Goal: Information Seeking & Learning: Find specific fact

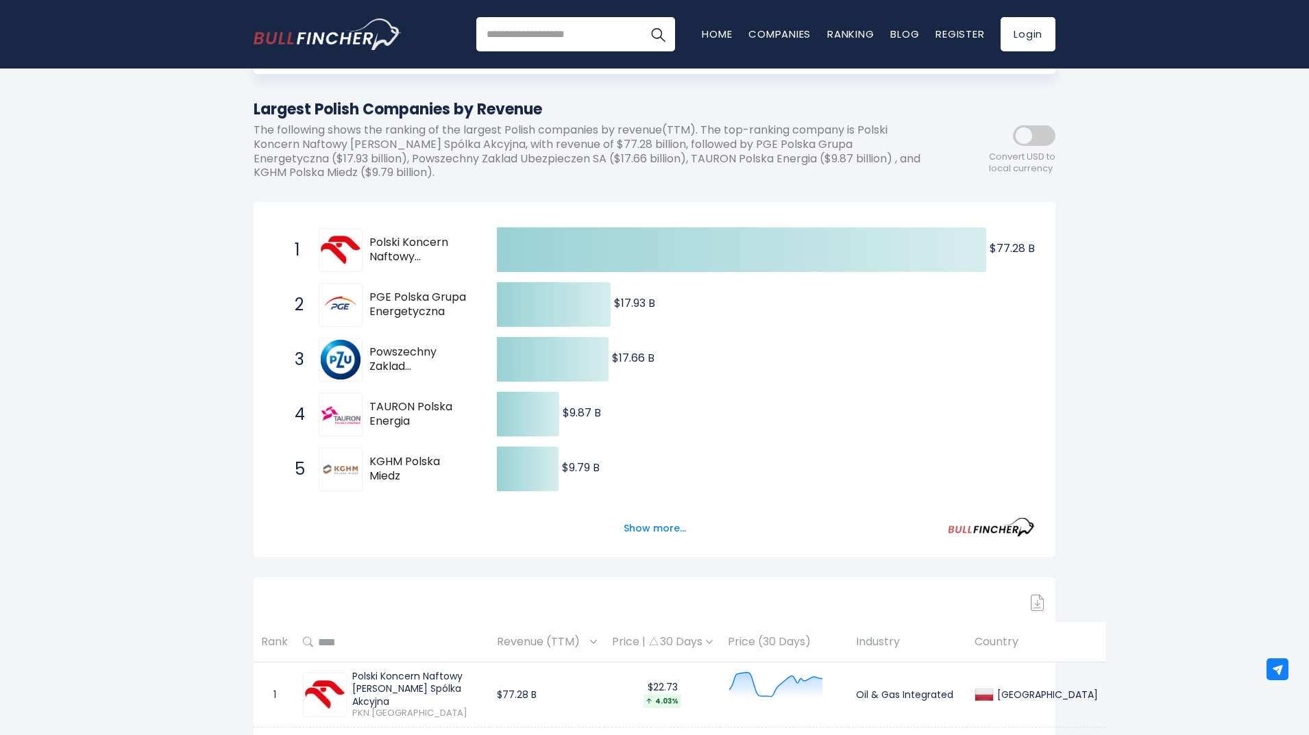
scroll to position [137, 0]
click at [661, 526] on button "Show more..." at bounding box center [654, 528] width 79 height 23
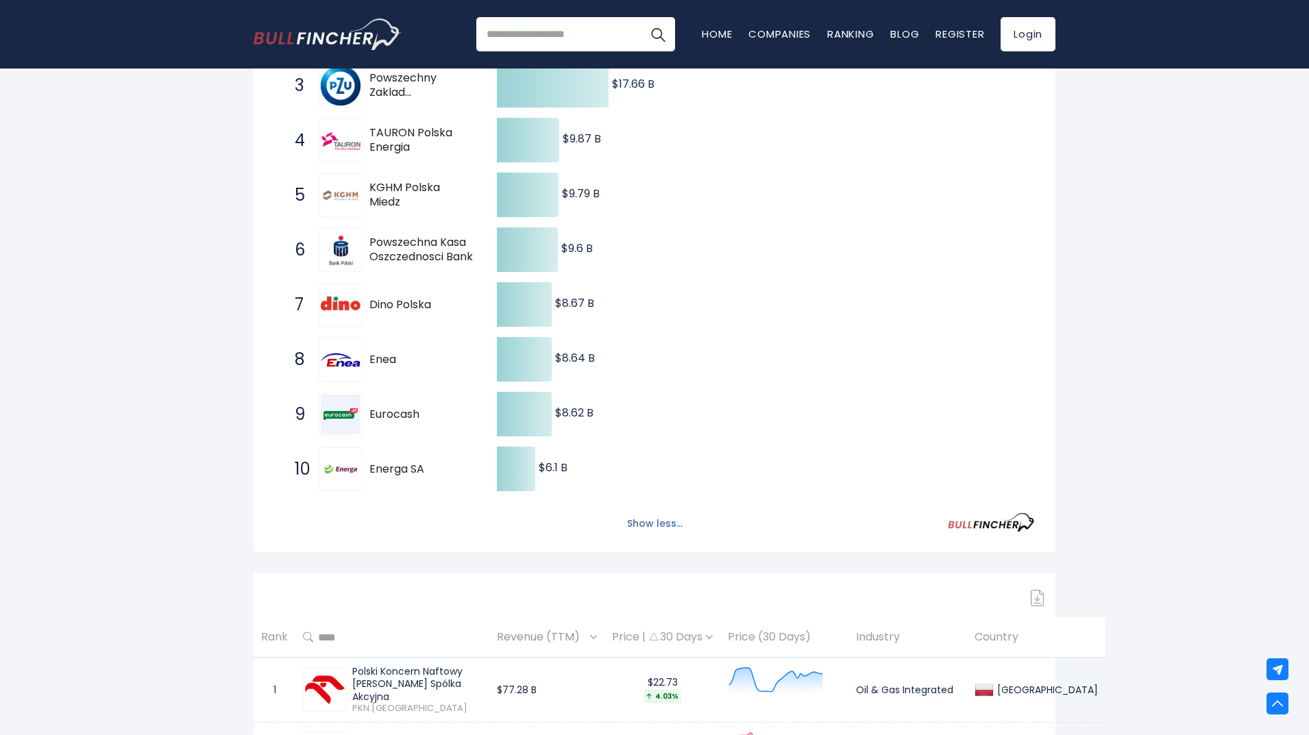
scroll to position [411, 0]
click at [659, 524] on button "Show less..." at bounding box center [655, 523] width 72 height 23
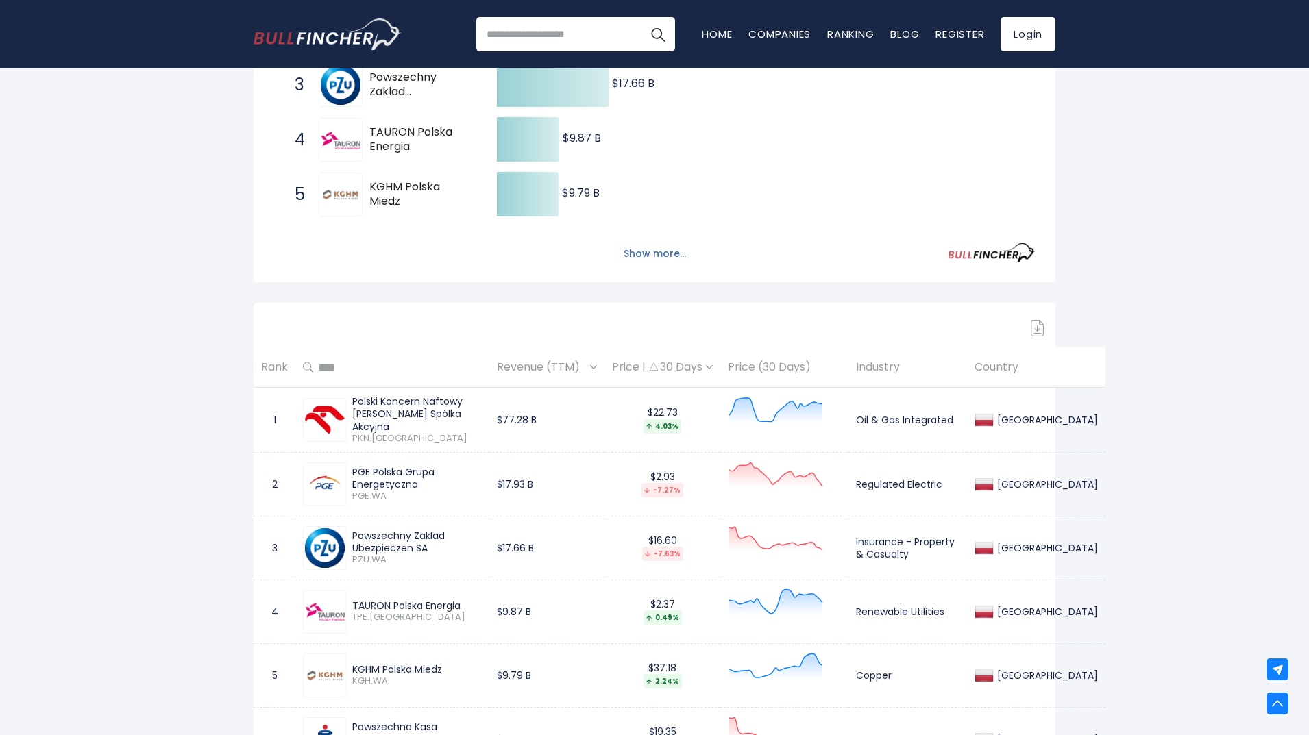
click at [651, 260] on button "Show more..." at bounding box center [654, 254] width 79 height 23
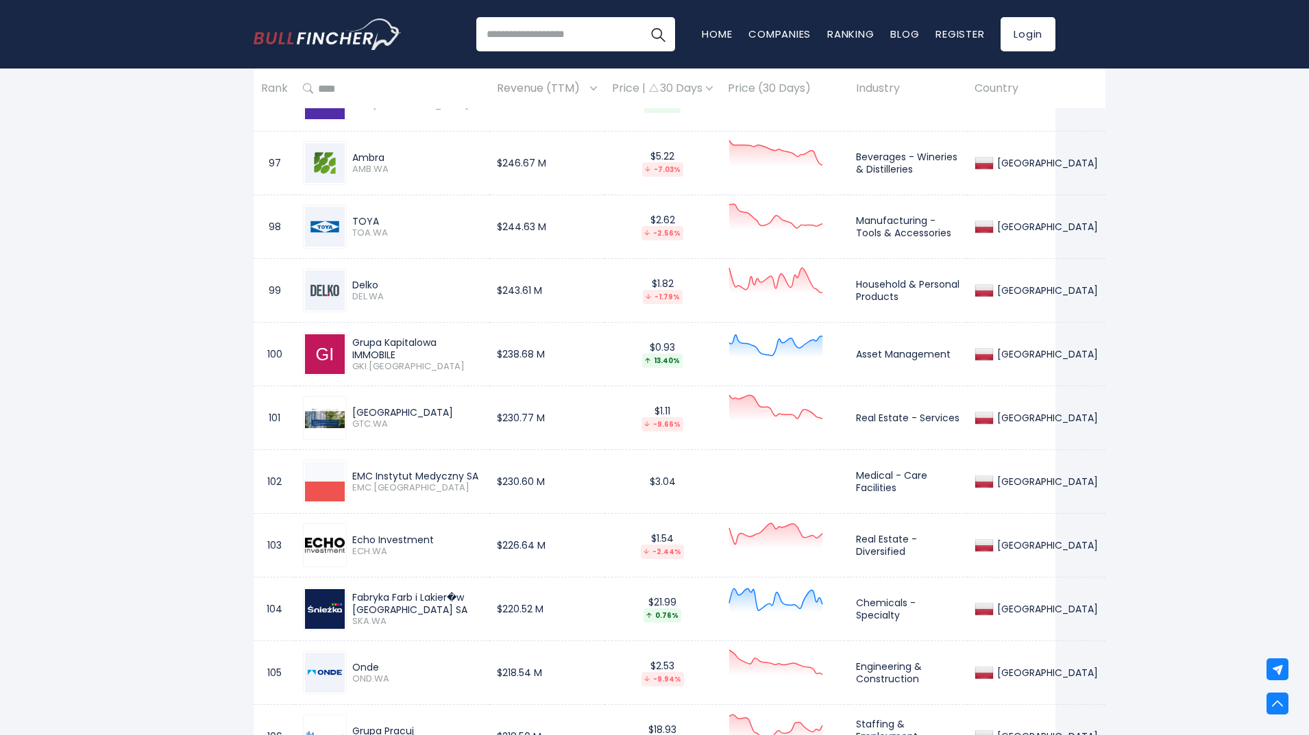
scroll to position [7059, 0]
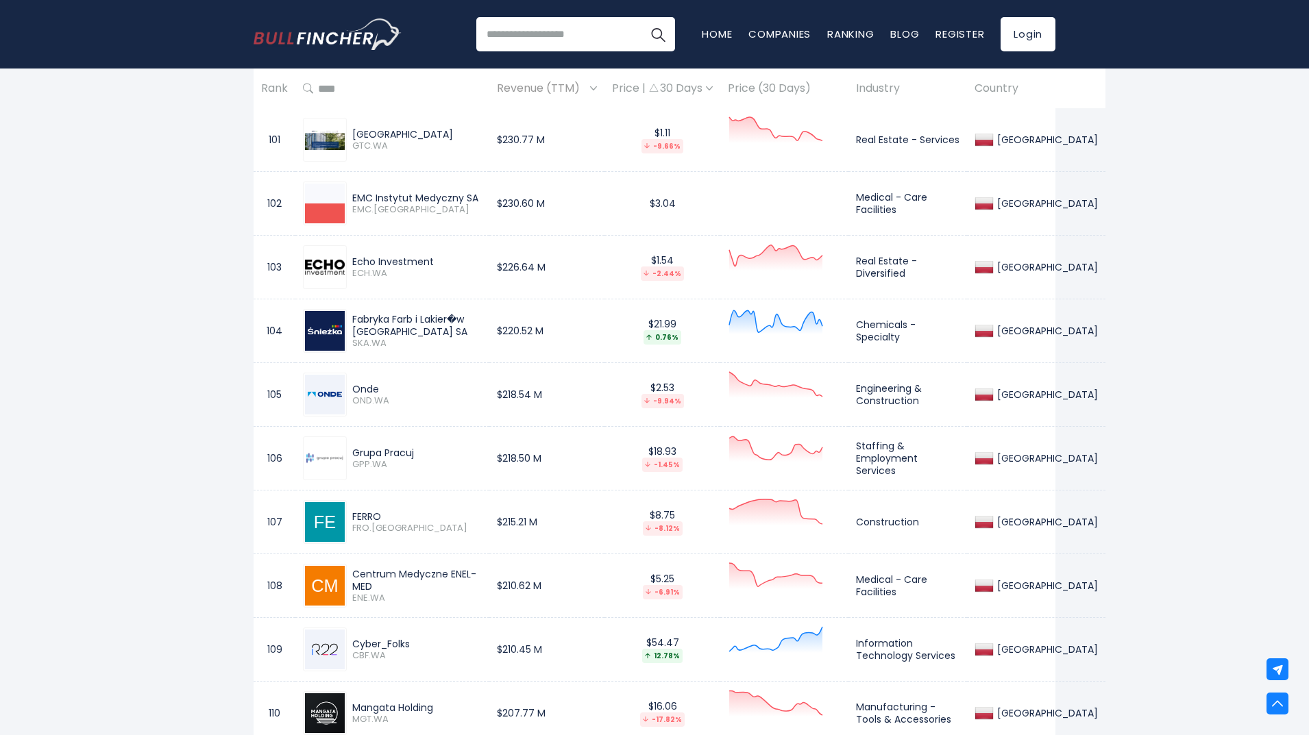
click at [328, 271] on img at bounding box center [325, 267] width 40 height 15
click at [385, 269] on span "ECH.WA" at bounding box center [417, 275] width 130 height 12
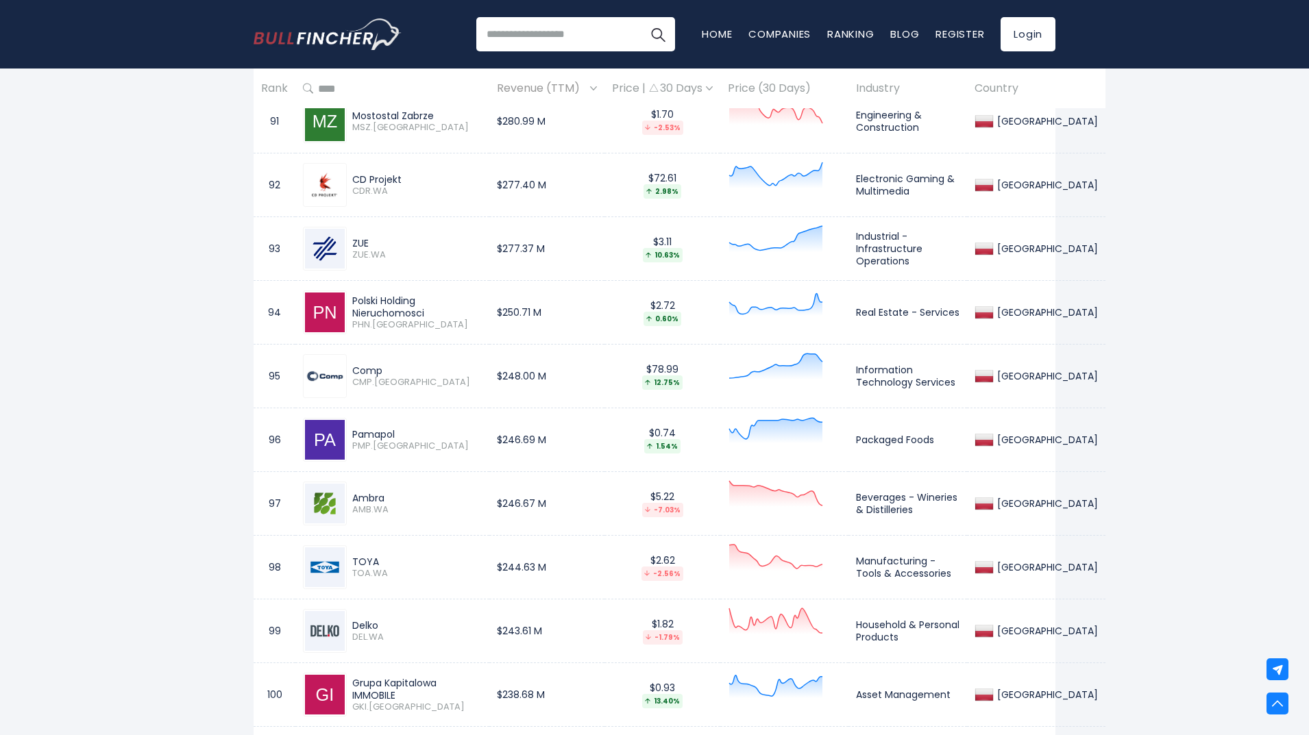
scroll to position [6717, 0]
click at [371, 369] on div "Comp" at bounding box center [417, 371] width 130 height 12
copy div "Comp"
click at [380, 432] on div "Pamapol" at bounding box center [417, 435] width 130 height 12
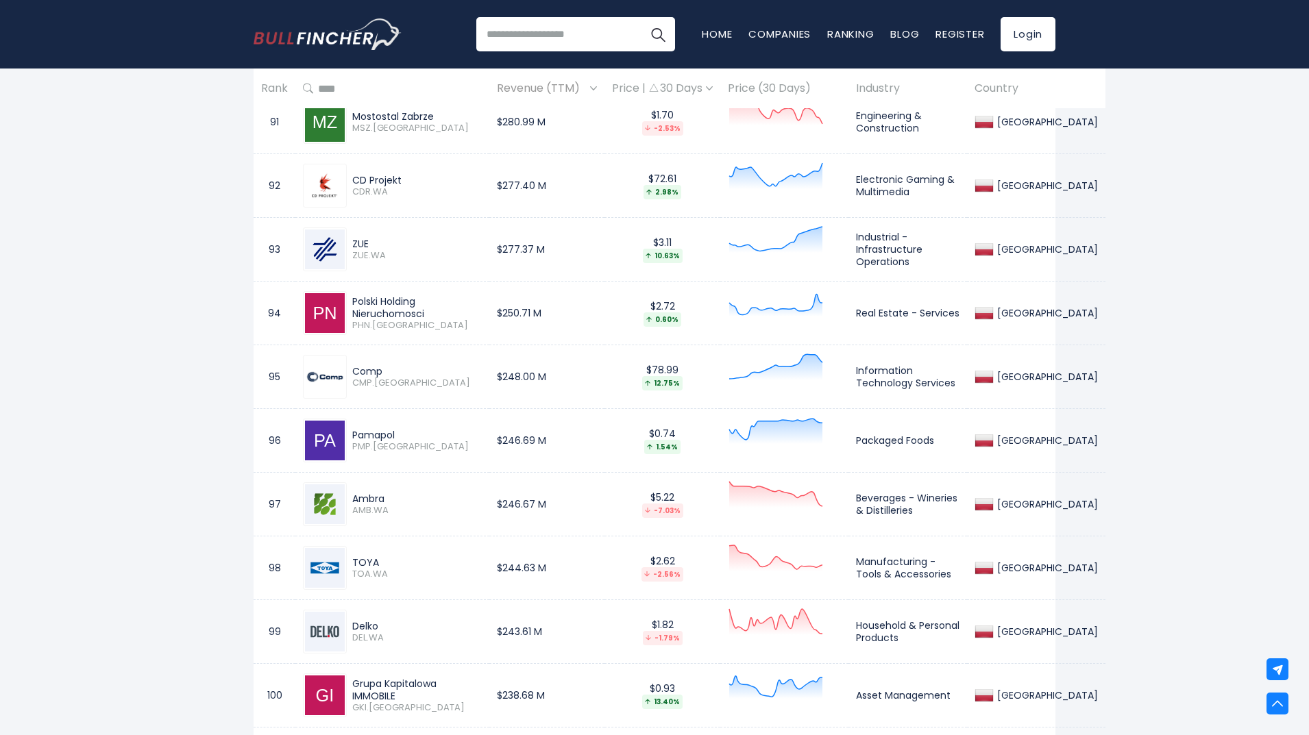
click at [380, 432] on div "Pamapol" at bounding box center [417, 435] width 130 height 12
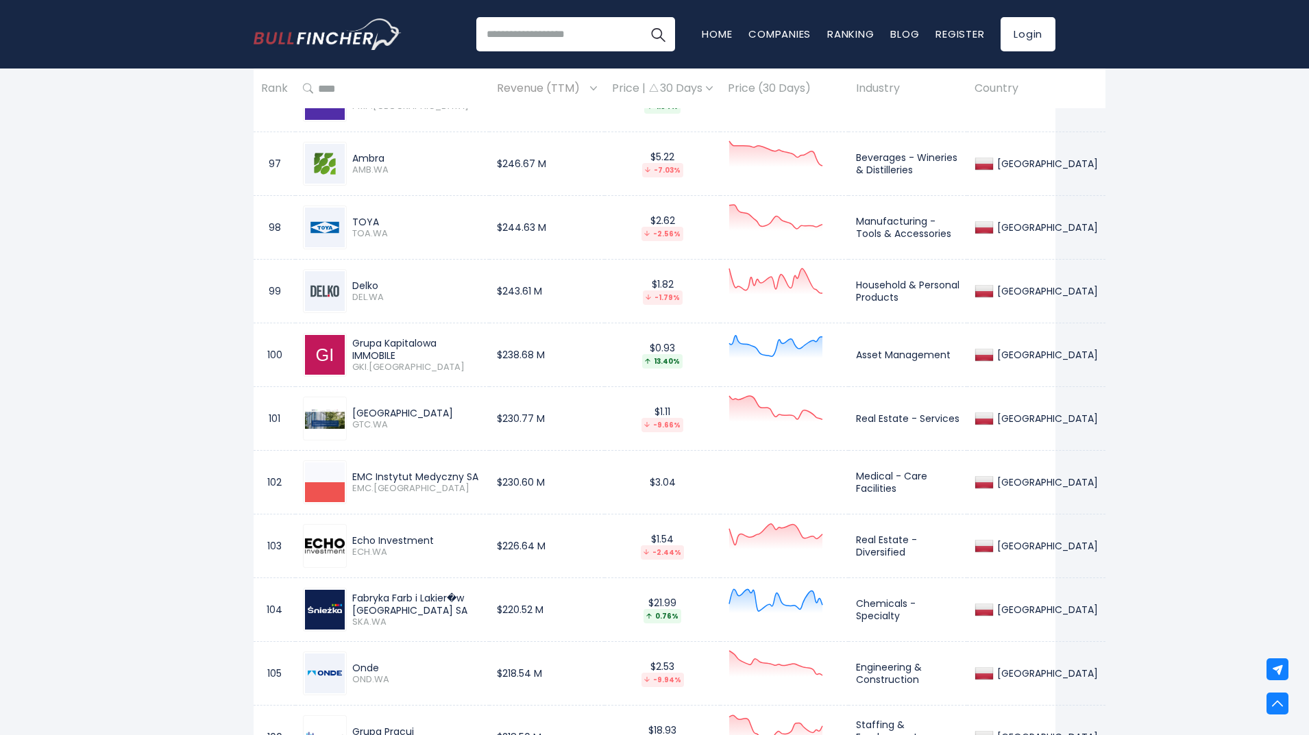
scroll to position [7058, 0]
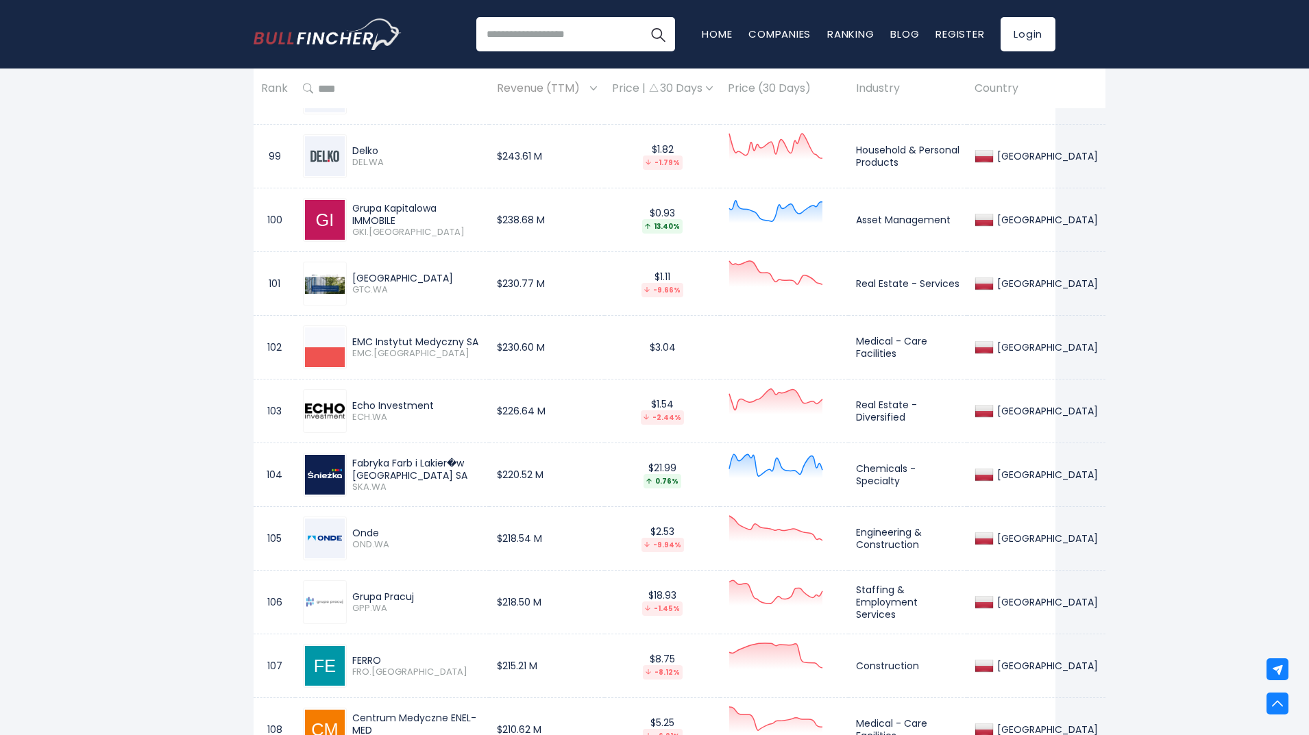
click at [369, 528] on div "Onde" at bounding box center [417, 533] width 130 height 12
copy div "Onde"
